Goal: Feedback & Contribution: Leave review/rating

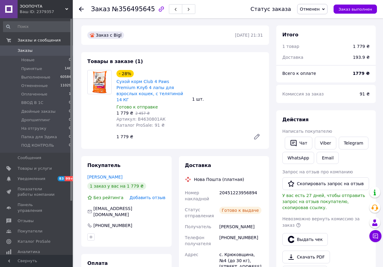
click at [148, 195] on span "Добавить отзыв" at bounding box center [147, 197] width 36 height 5
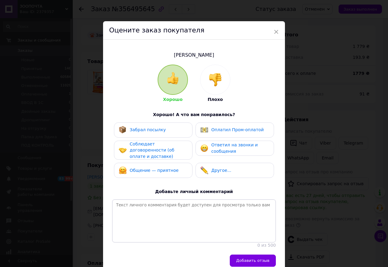
click at [214, 94] on div at bounding box center [215, 80] width 30 height 30
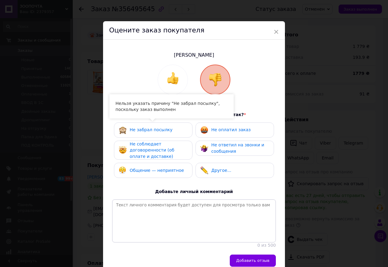
click at [158, 127] on span "Не забрал посылку" at bounding box center [151, 129] width 43 height 5
click at [155, 144] on span "Не соблюдает договоренности (об оплате и доставке)" at bounding box center [152, 149] width 45 height 17
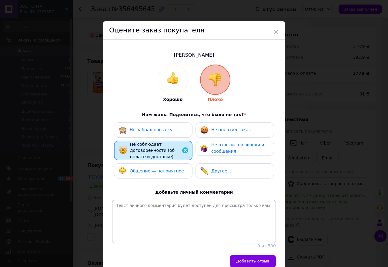
drag, startPoint x: 151, startPoint y: 165, endPoint x: 152, endPoint y: 168, distance: 3.2
click at [151, 165] on div "Общение — неприятное" at bounding box center [153, 170] width 78 height 15
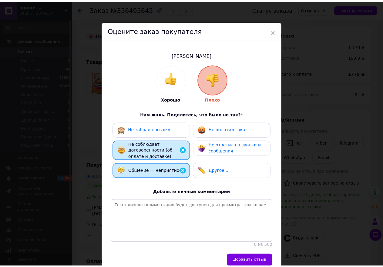
scroll to position [32, 0]
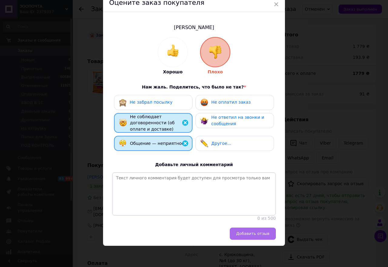
click at [248, 232] on span "Добавить отзыв" at bounding box center [252, 233] width 33 height 5
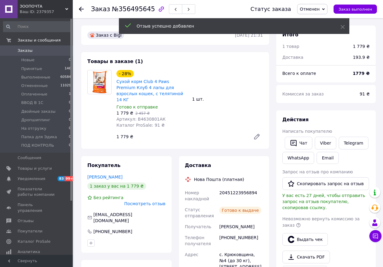
scroll to position [168, 0]
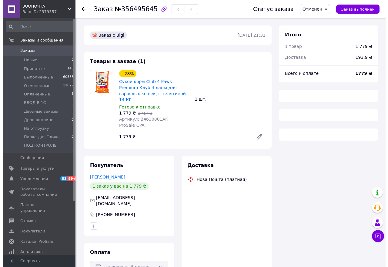
scroll to position [27, 0]
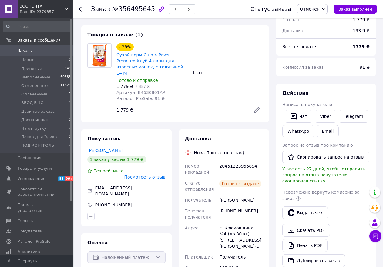
click at [232, 180] on div "Готово к выдаче" at bounding box center [240, 183] width 42 height 7
click at [139, 175] on span "Посмотреть отзыв" at bounding box center [144, 177] width 41 height 5
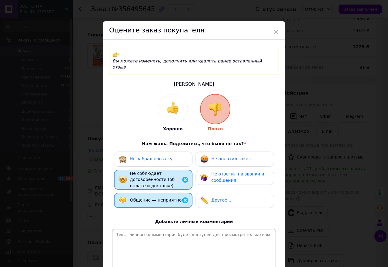
click at [129, 155] on div "Не забрал посылку" at bounding box center [146, 159] width 54 height 8
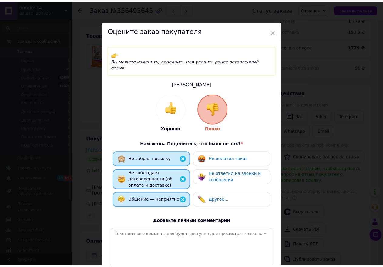
scroll to position [49, 0]
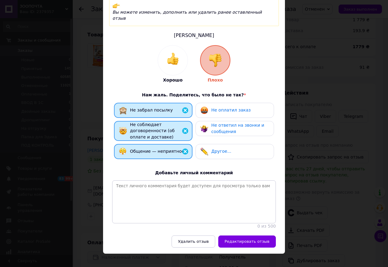
click at [241, 239] on span "Редактировать отзыв" at bounding box center [246, 241] width 45 height 5
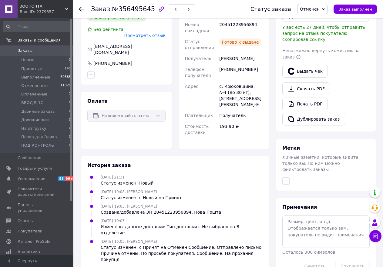
scroll to position [0, 0]
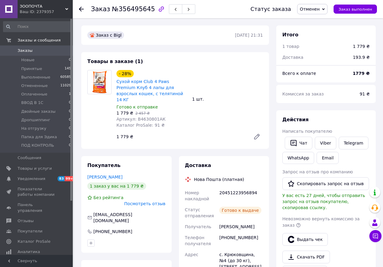
click at [232, 232] on div "[PHONE_NUMBER]" at bounding box center [241, 240] width 46 height 17
copy div "380975396991"
click at [30, 218] on span "Отзывы" at bounding box center [26, 220] width 16 height 5
